Goal: Information Seeking & Learning: Compare options

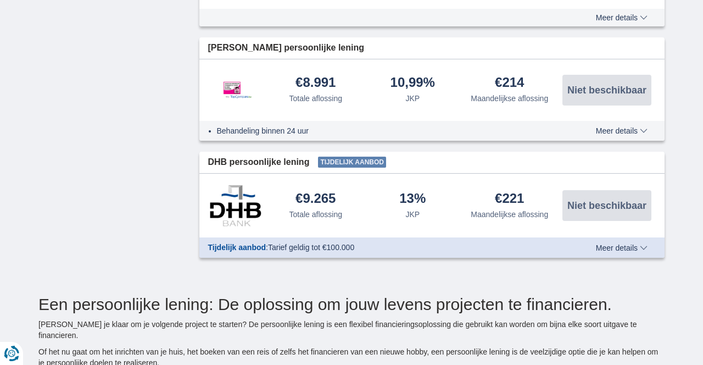
scroll to position [1308, 0]
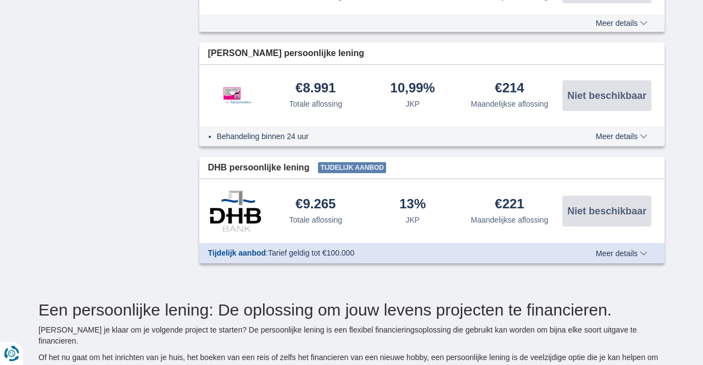
click at [651, 249] on button "Meer details Minder details" at bounding box center [622, 253] width 68 height 9
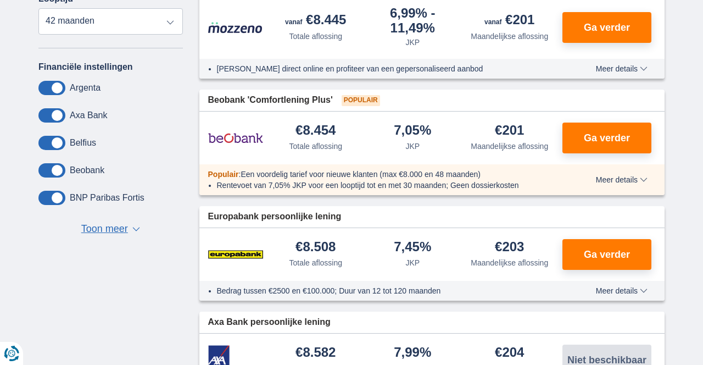
scroll to position [405, 0]
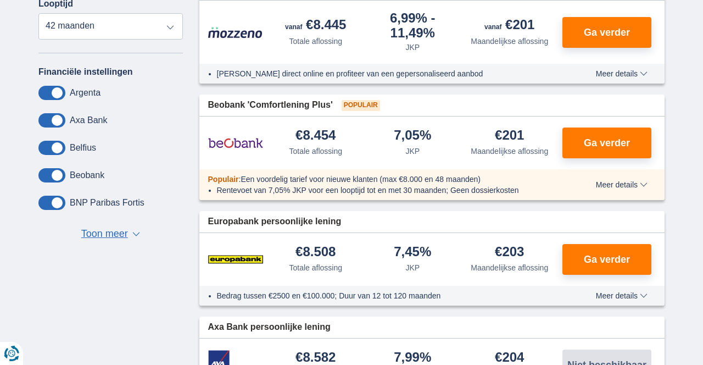
click at [230, 138] on img at bounding box center [235, 142] width 55 height 27
click at [621, 141] on span "Ga verder" at bounding box center [607, 143] width 46 height 10
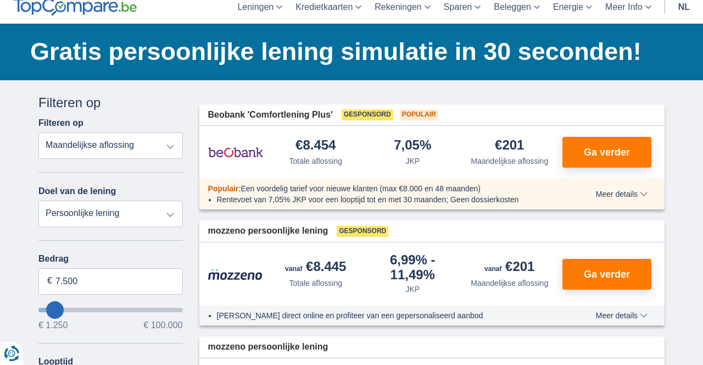
scroll to position [46, 0]
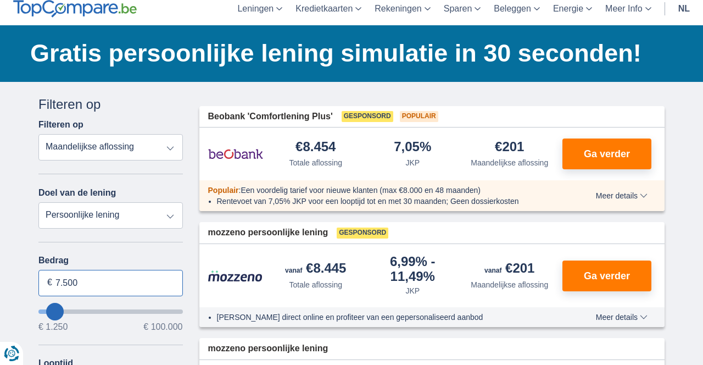
click at [104, 286] on input "7.500" at bounding box center [110, 283] width 144 height 26
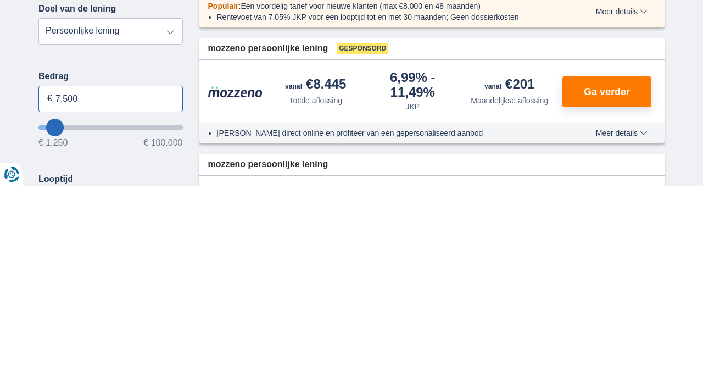
scroll to position [55, 0]
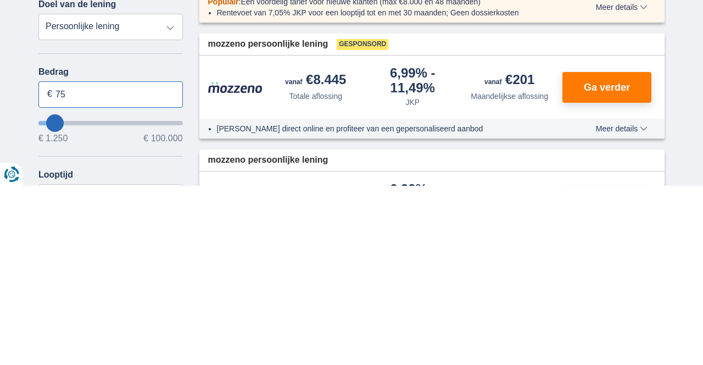
type input "7"
type input "1.250"
type input "1250"
select select "24"
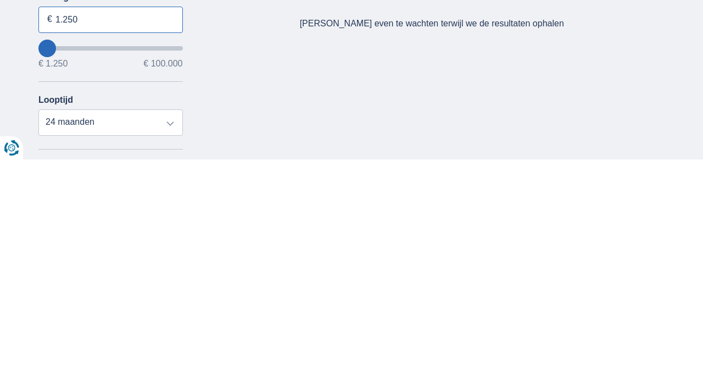
type input "1250"
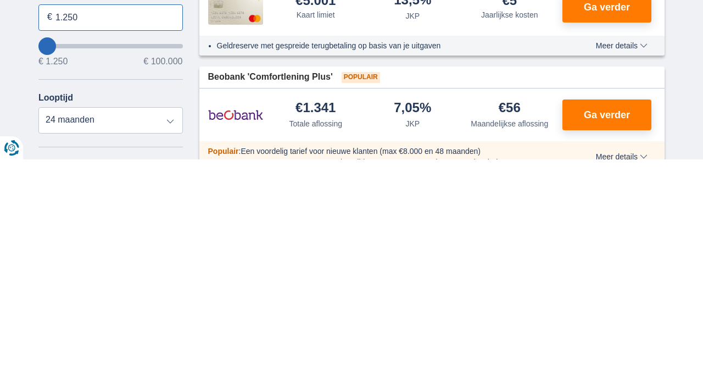
scroll to position [107, 0]
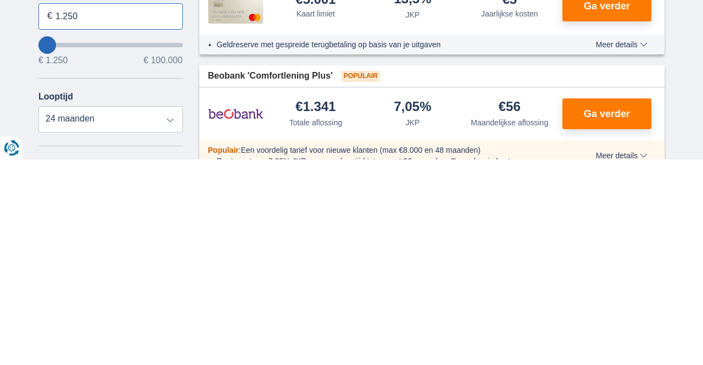
type input "1.250"
click at [163, 323] on select "12 maanden 18 maanden 24 maanden" at bounding box center [110, 324] width 144 height 26
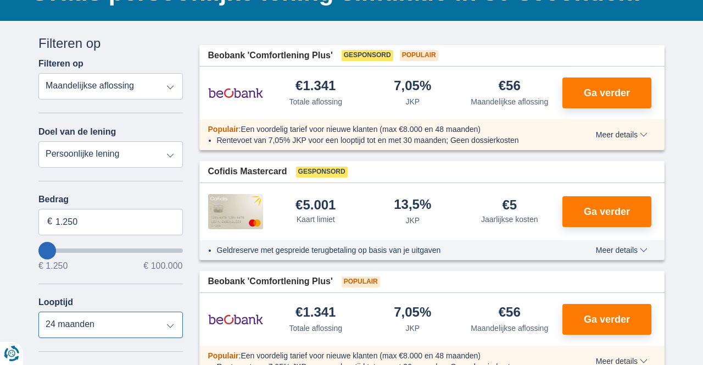
click at [38, 311] on select "12 maanden 18 maanden 24 maanden" at bounding box center [110, 324] width 144 height 26
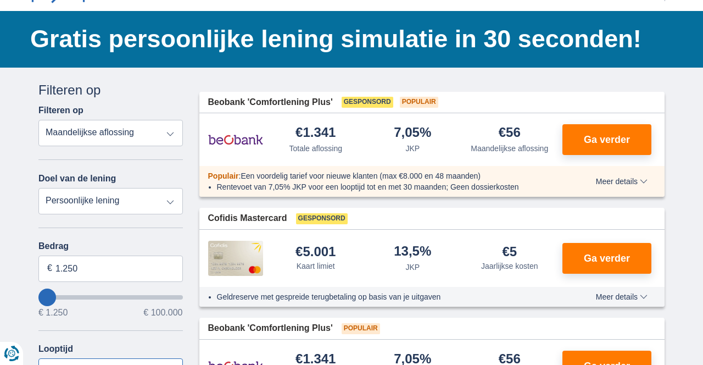
scroll to position [59, 0]
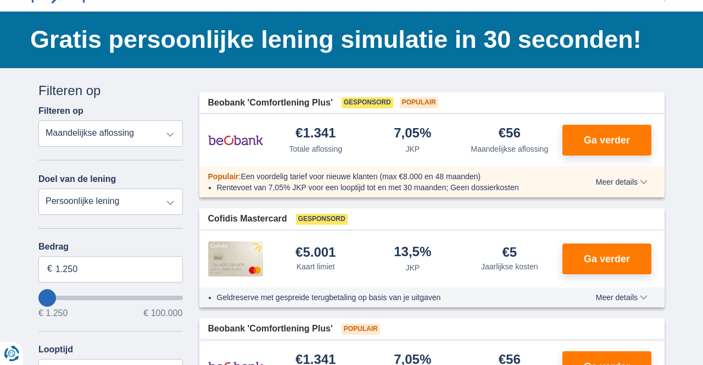
click at [627, 257] on span "Ga verder" at bounding box center [607, 259] width 46 height 10
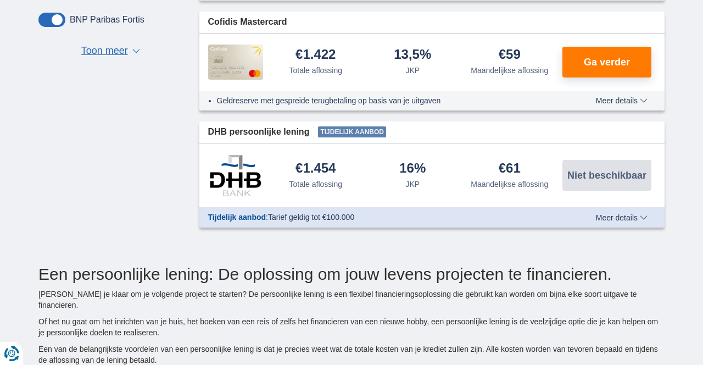
scroll to position [588, 0]
